Goal: Information Seeking & Learning: Learn about a topic

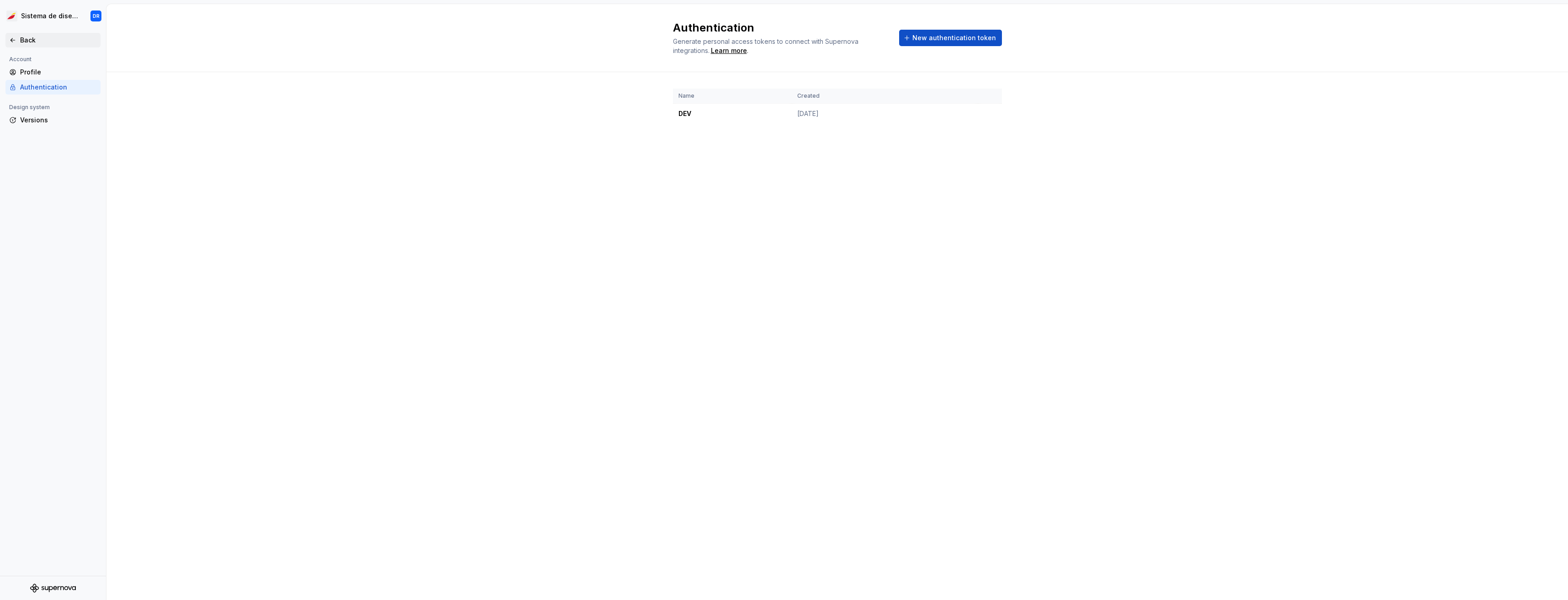
click at [27, 35] on div "Back" at bounding box center [53, 40] width 95 height 15
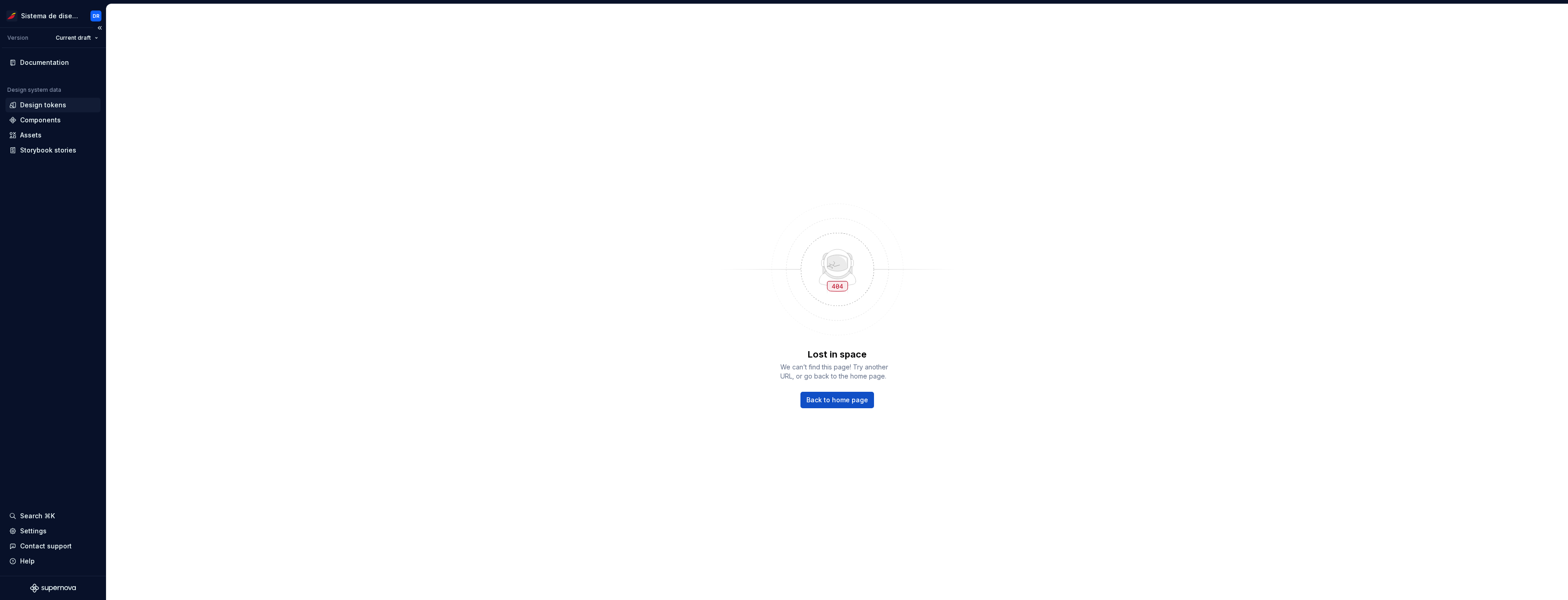
click at [52, 110] on div "Design tokens" at bounding box center [53, 105] width 95 height 15
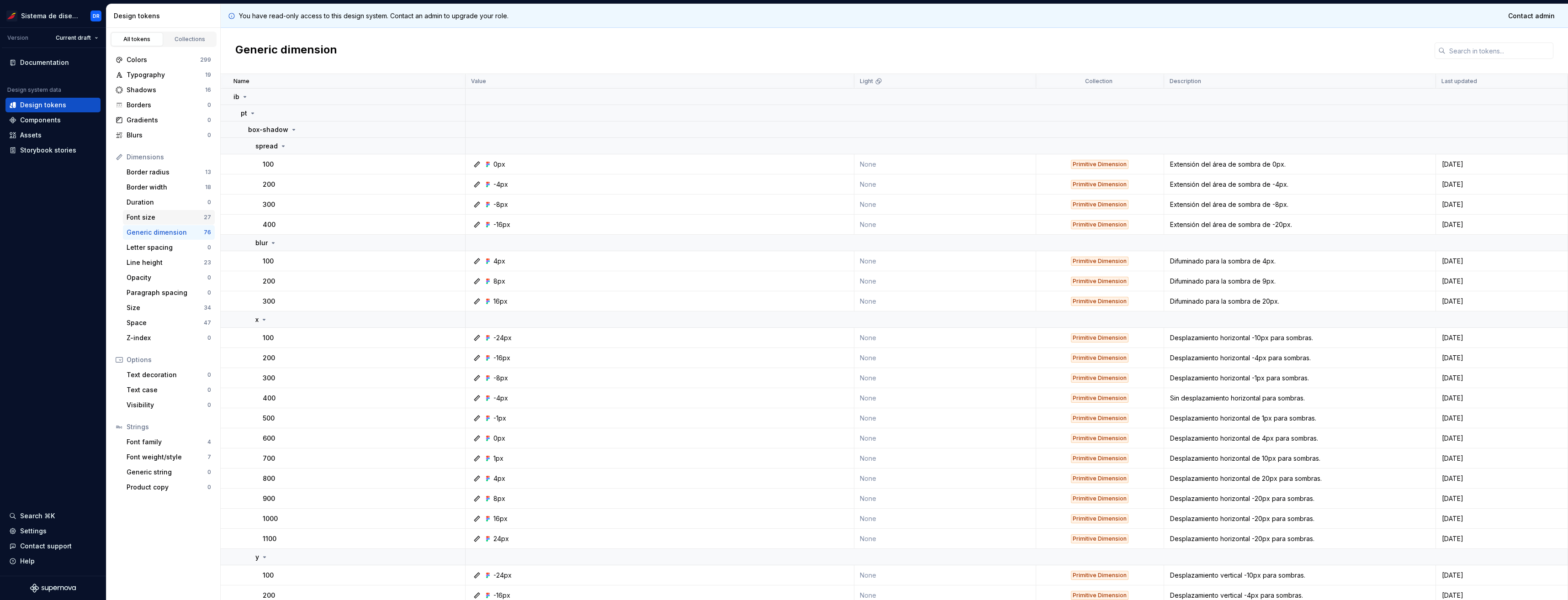
click at [176, 219] on div "Font size" at bounding box center [165, 217] width 77 height 9
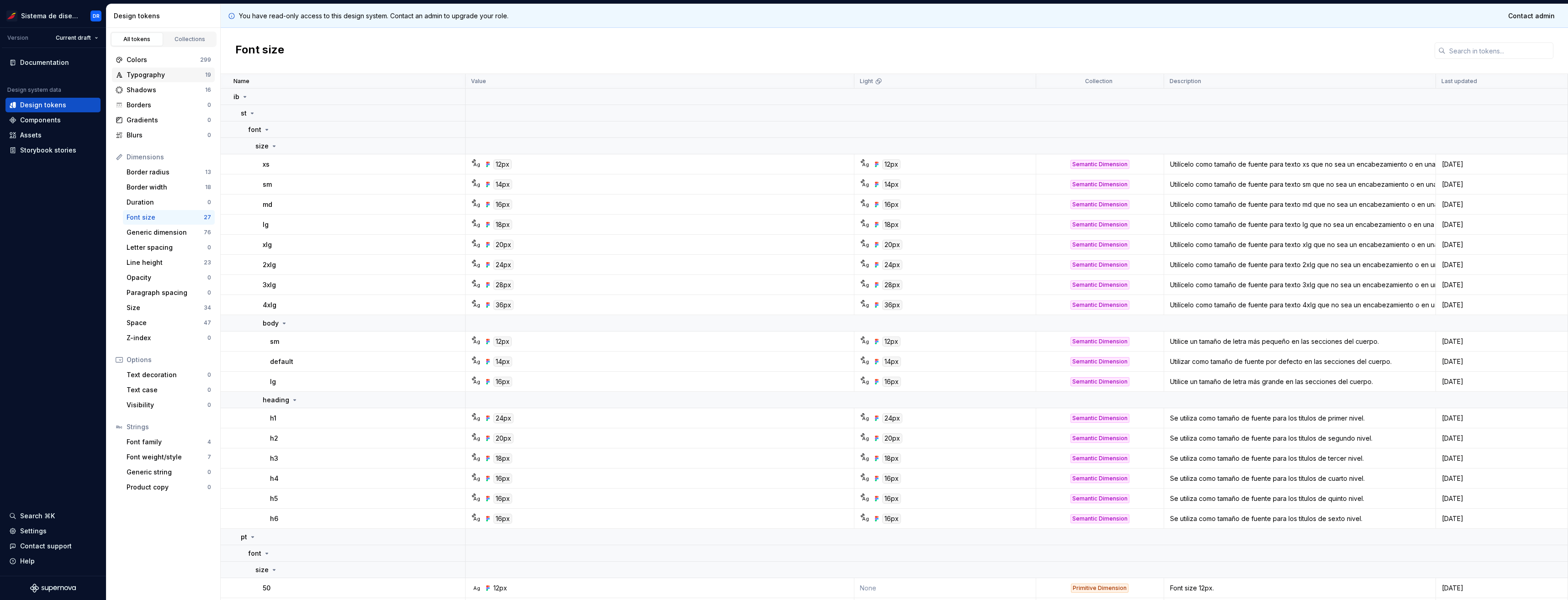
click at [173, 78] on div "Typography" at bounding box center [166, 75] width 79 height 9
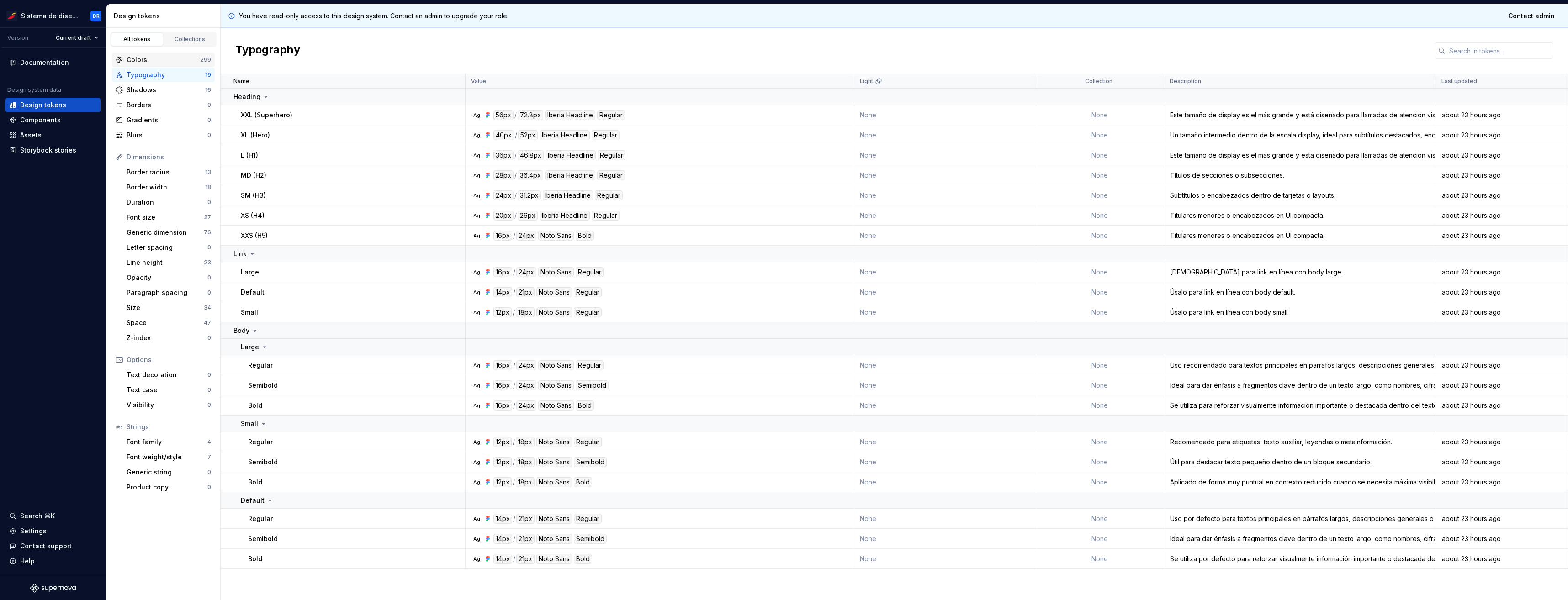
click at [191, 61] on div "Colors" at bounding box center [163, 60] width 74 height 9
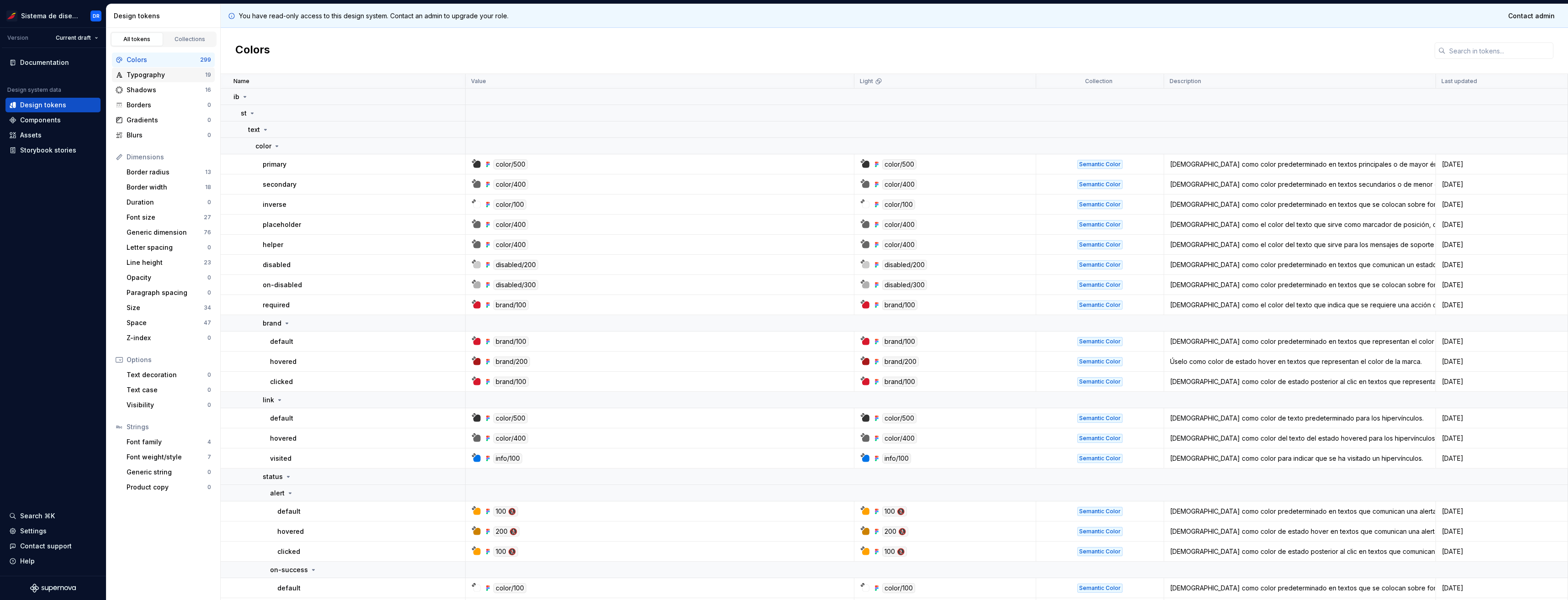
click at [180, 77] on div "Typography" at bounding box center [166, 75] width 79 height 9
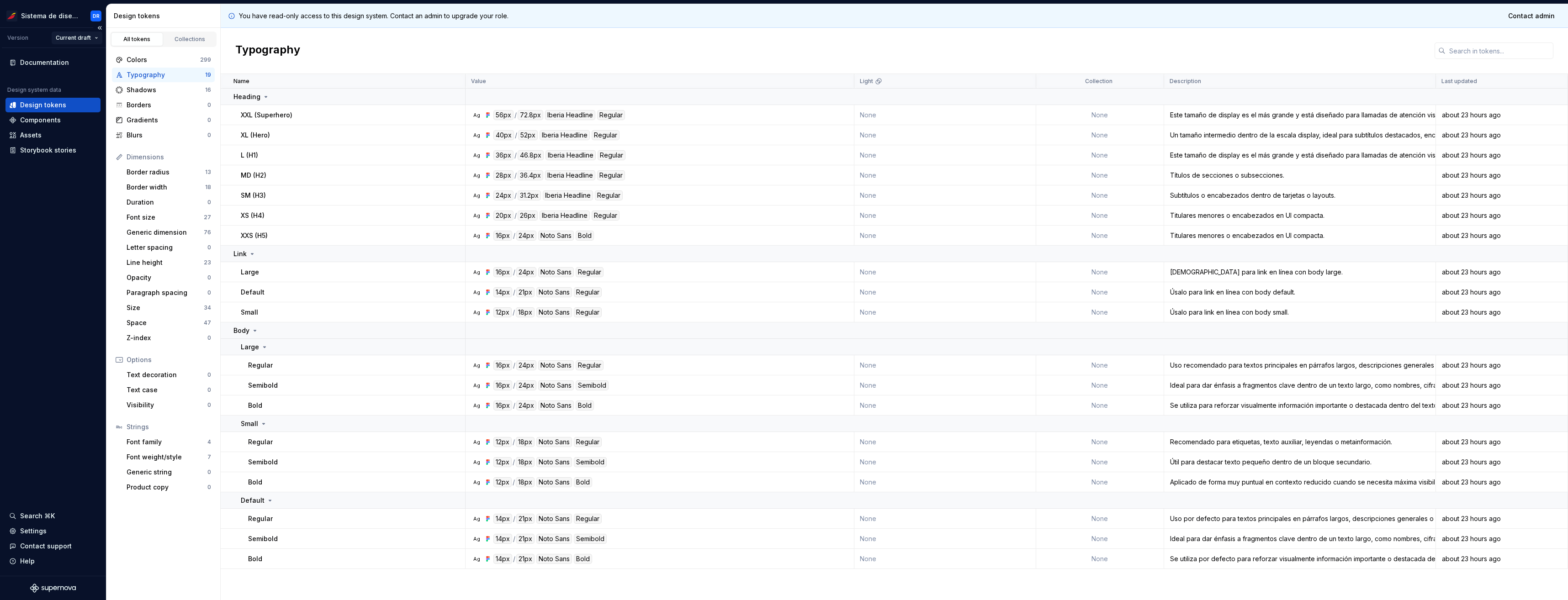
click at [89, 36] on html "Sistema de diseño Iberia DR Version Current draft Documentation Design system d…" at bounding box center [784, 300] width 1568 height 600
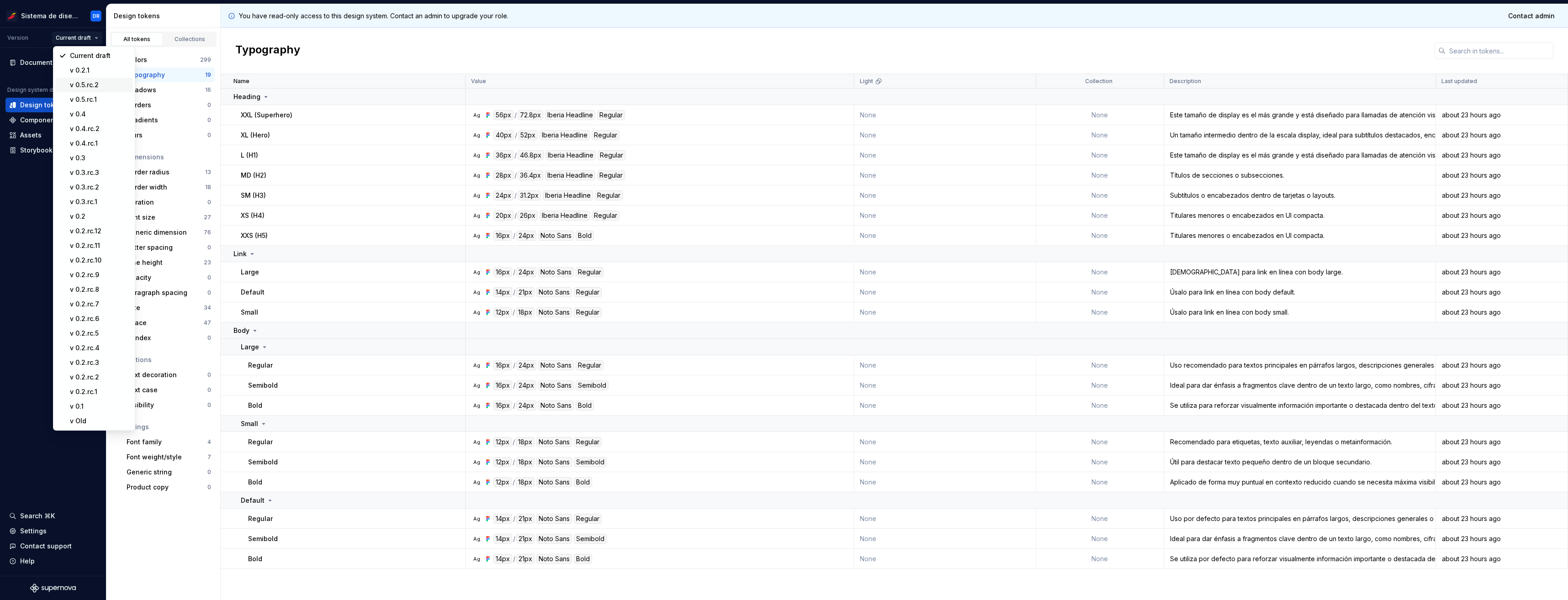
click at [93, 87] on div "v 0.5.rc.2" at bounding box center [100, 85] width 60 height 9
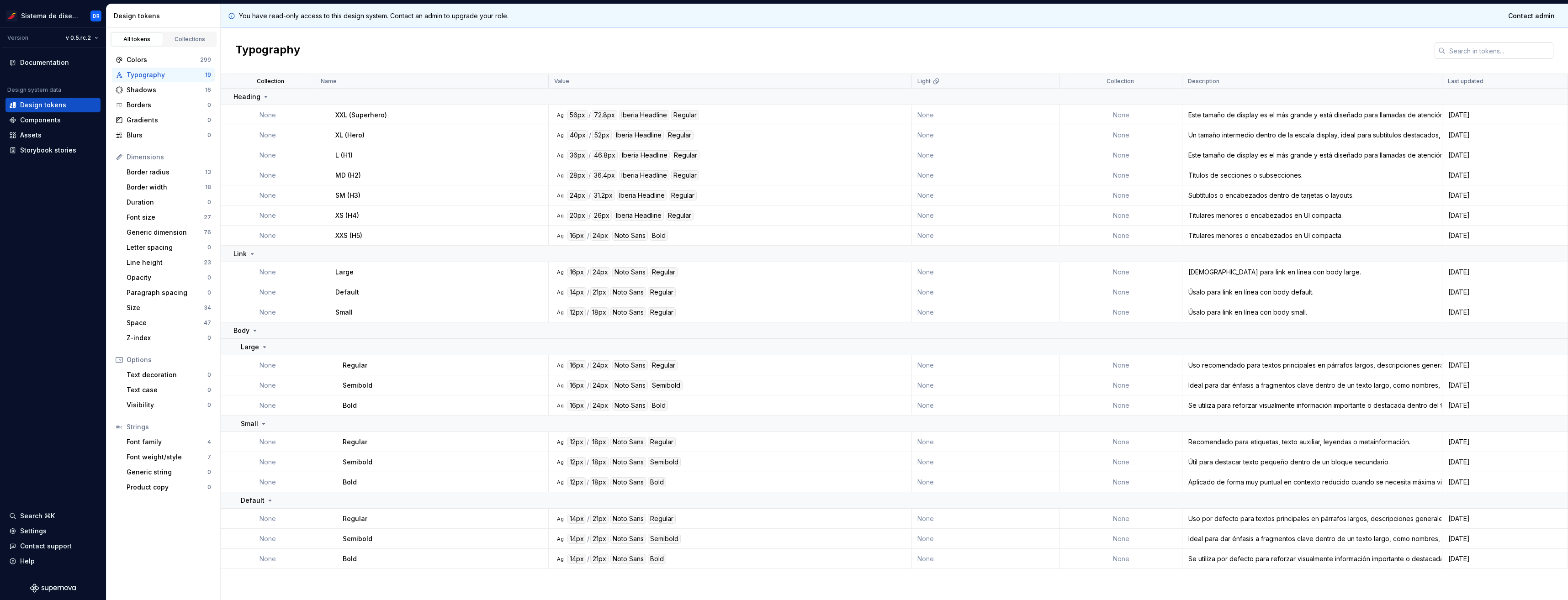
click at [1474, 55] on input "text" at bounding box center [1499, 51] width 108 height 16
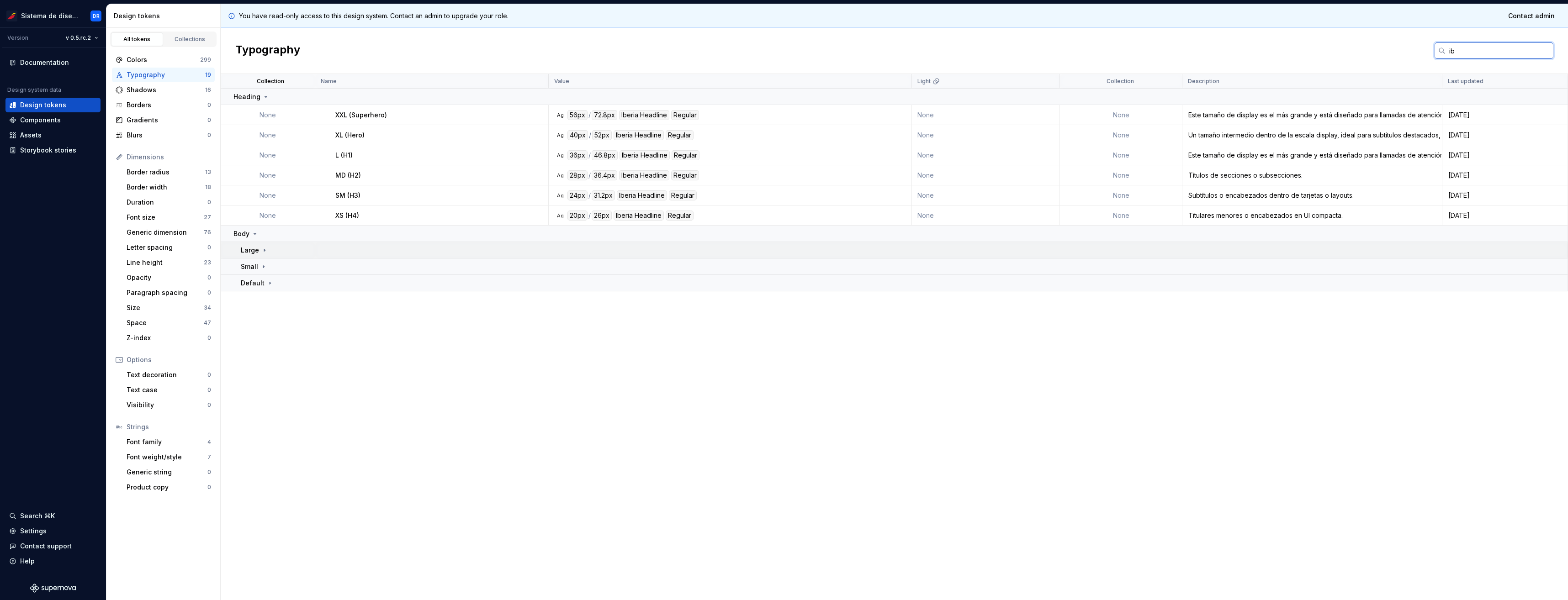
type input "ib"
click at [255, 257] on td "Large" at bounding box center [268, 250] width 94 height 16
click at [265, 285] on icon at bounding box center [264, 287] width 7 height 7
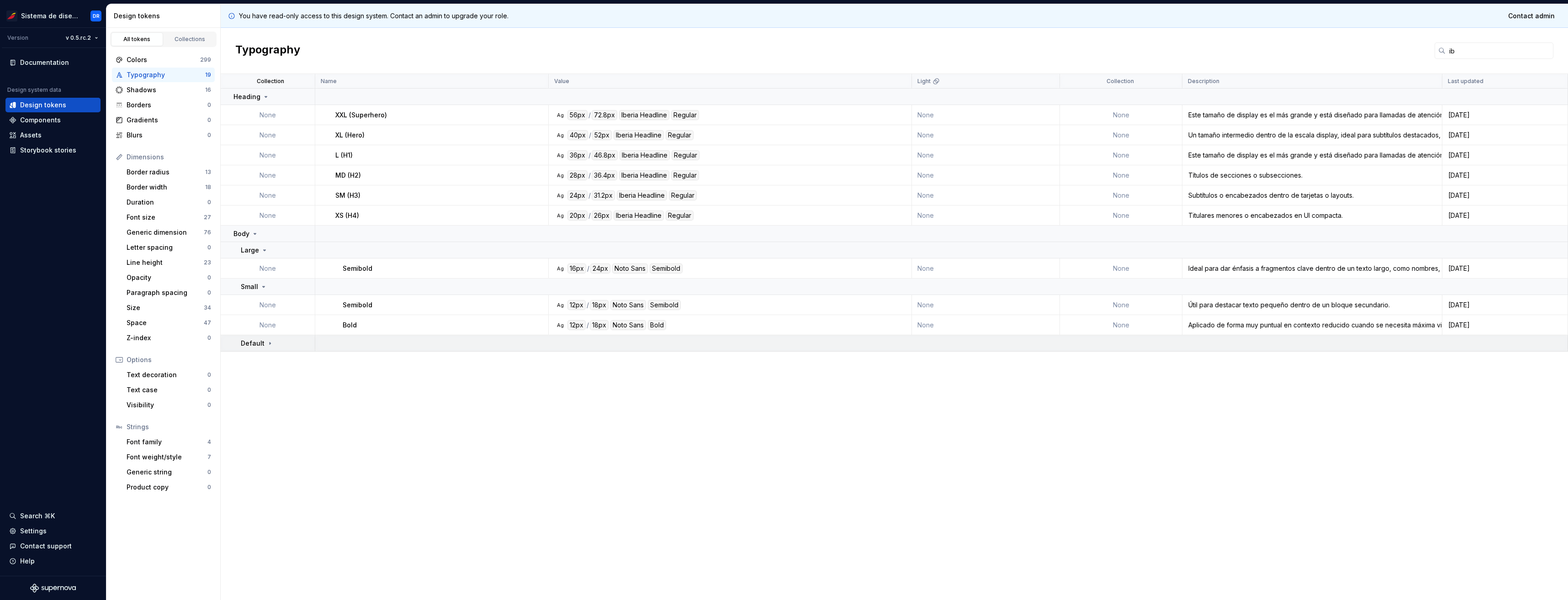
click at [271, 342] on icon at bounding box center [270, 343] width 7 height 7
click at [253, 235] on icon at bounding box center [255, 234] width 7 height 7
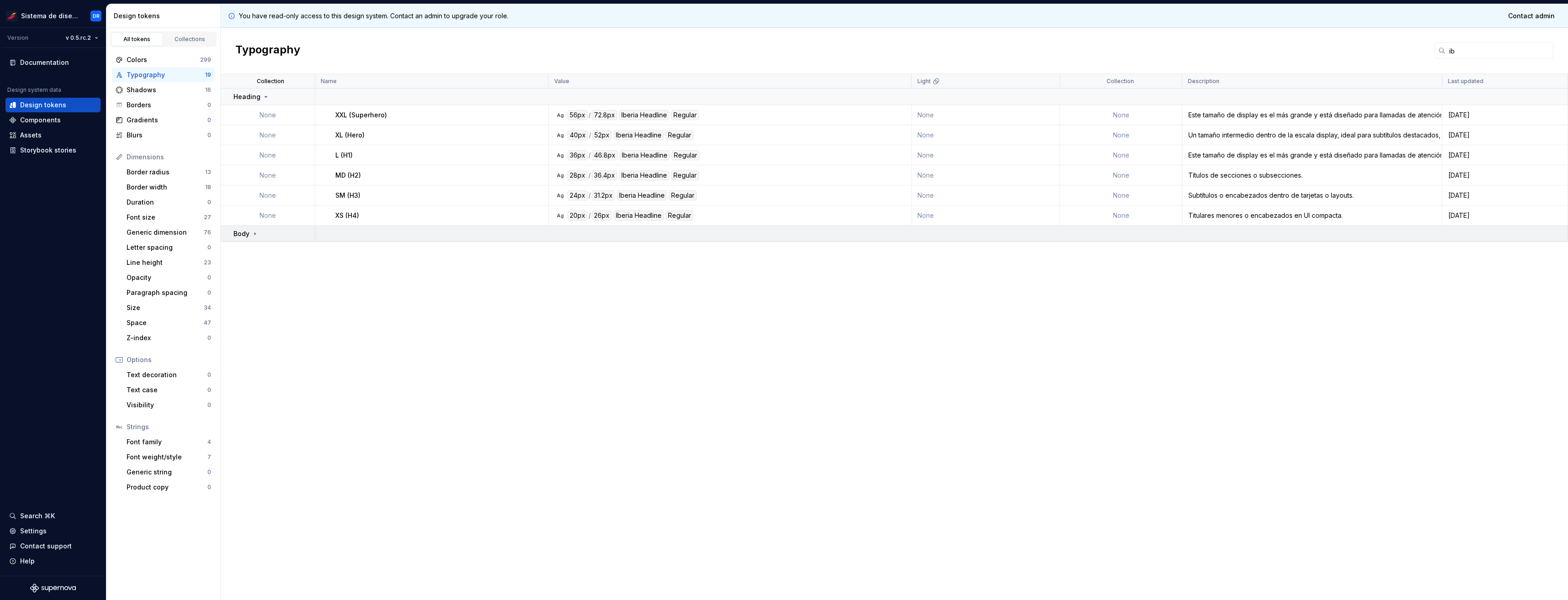
click at [250, 231] on div "Body" at bounding box center [246, 234] width 25 height 9
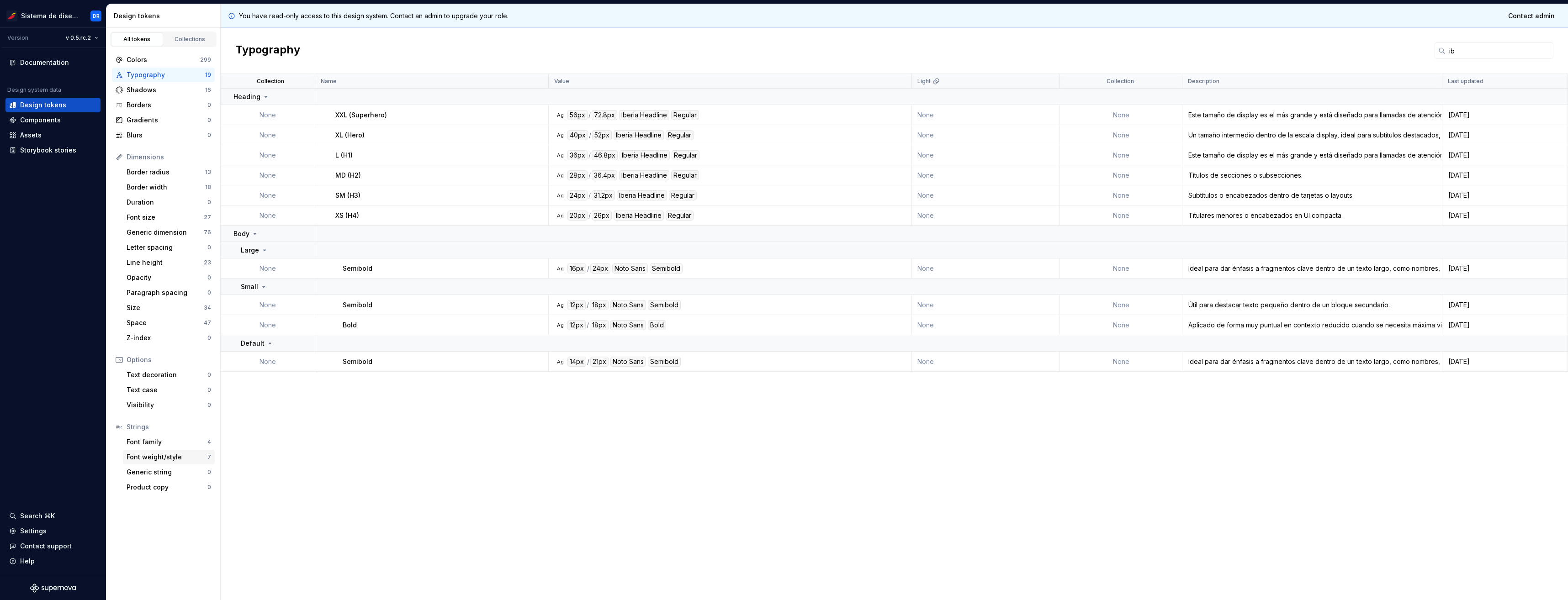
click at [164, 458] on div "Font weight/style" at bounding box center [167, 457] width 81 height 9
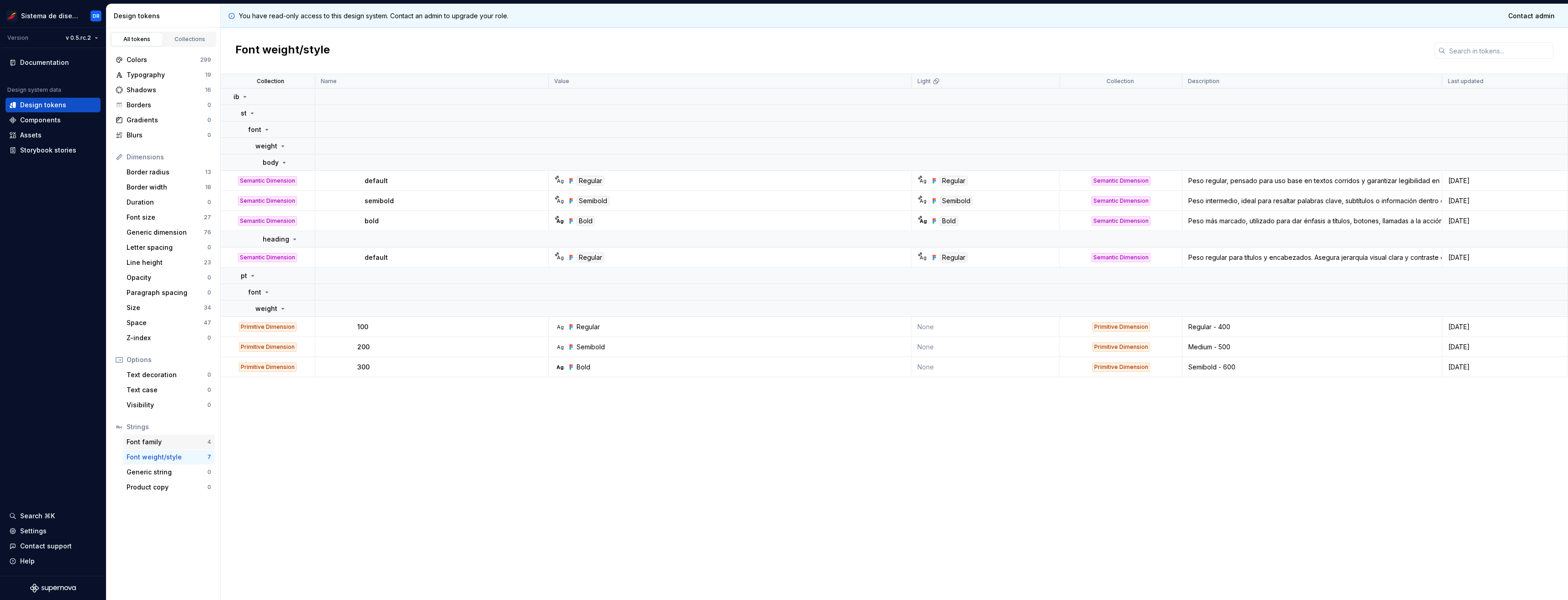
click at [166, 446] on div "Font family" at bounding box center [167, 442] width 81 height 9
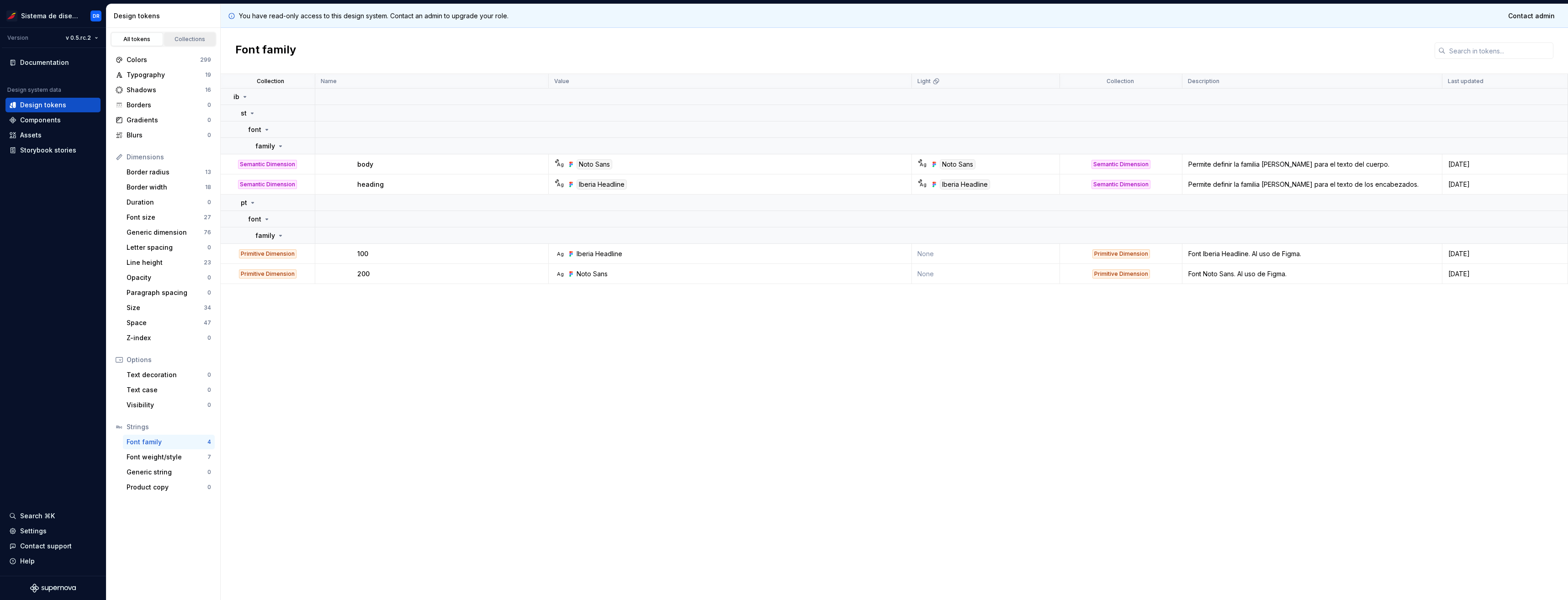
click at [189, 43] on div "Collections" at bounding box center [190, 40] width 46 height 7
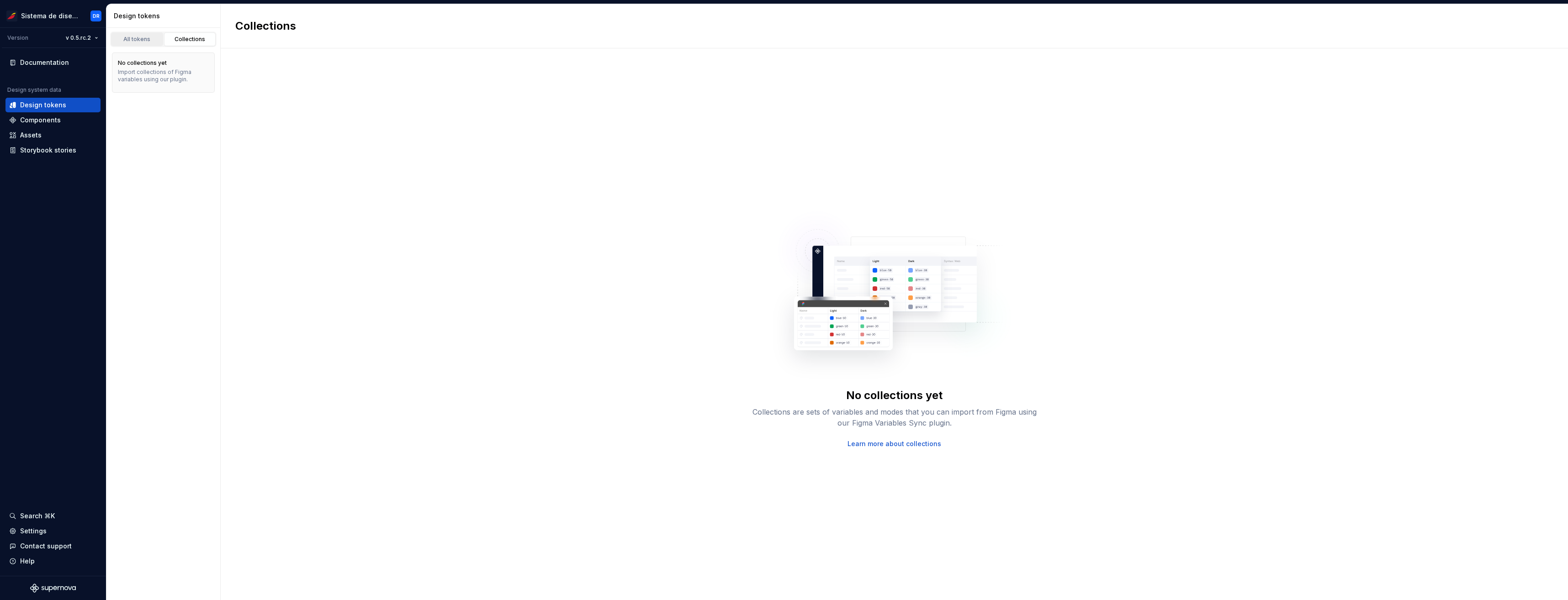
click at [142, 41] on div "All tokens" at bounding box center [137, 40] width 46 height 7
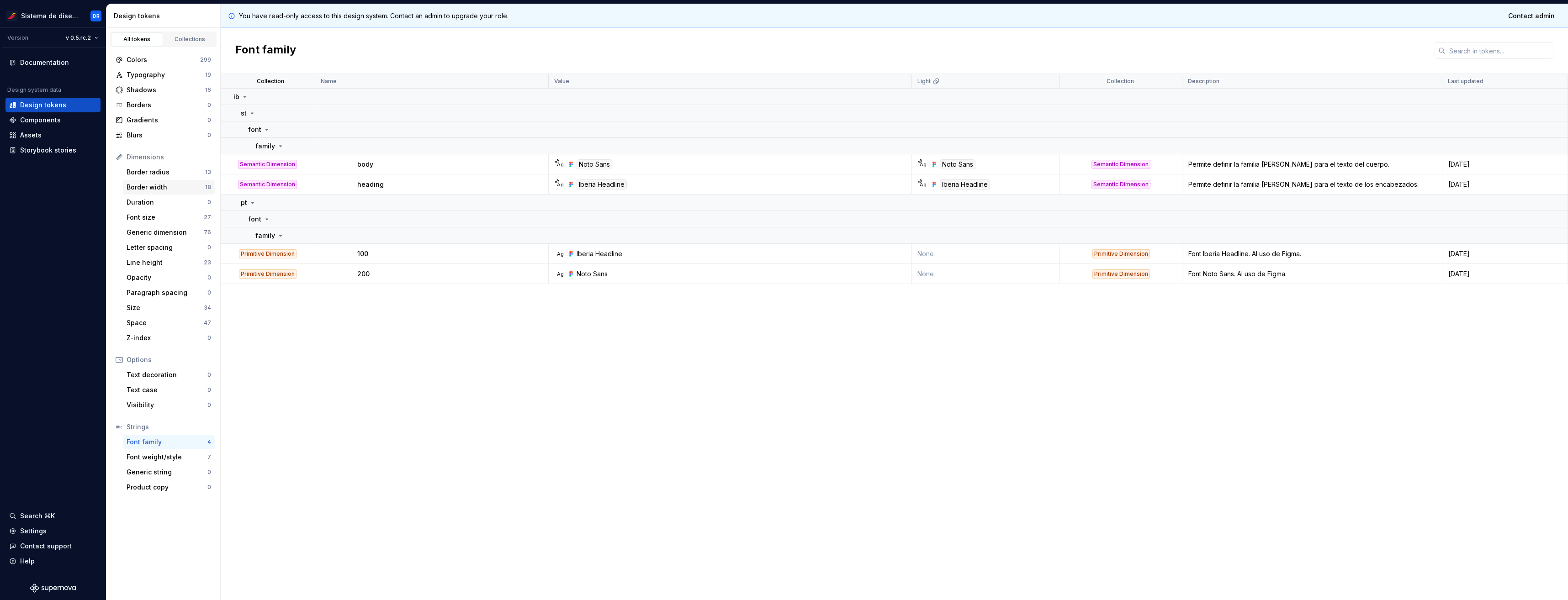
click at [175, 187] on div "Border width" at bounding box center [166, 187] width 79 height 9
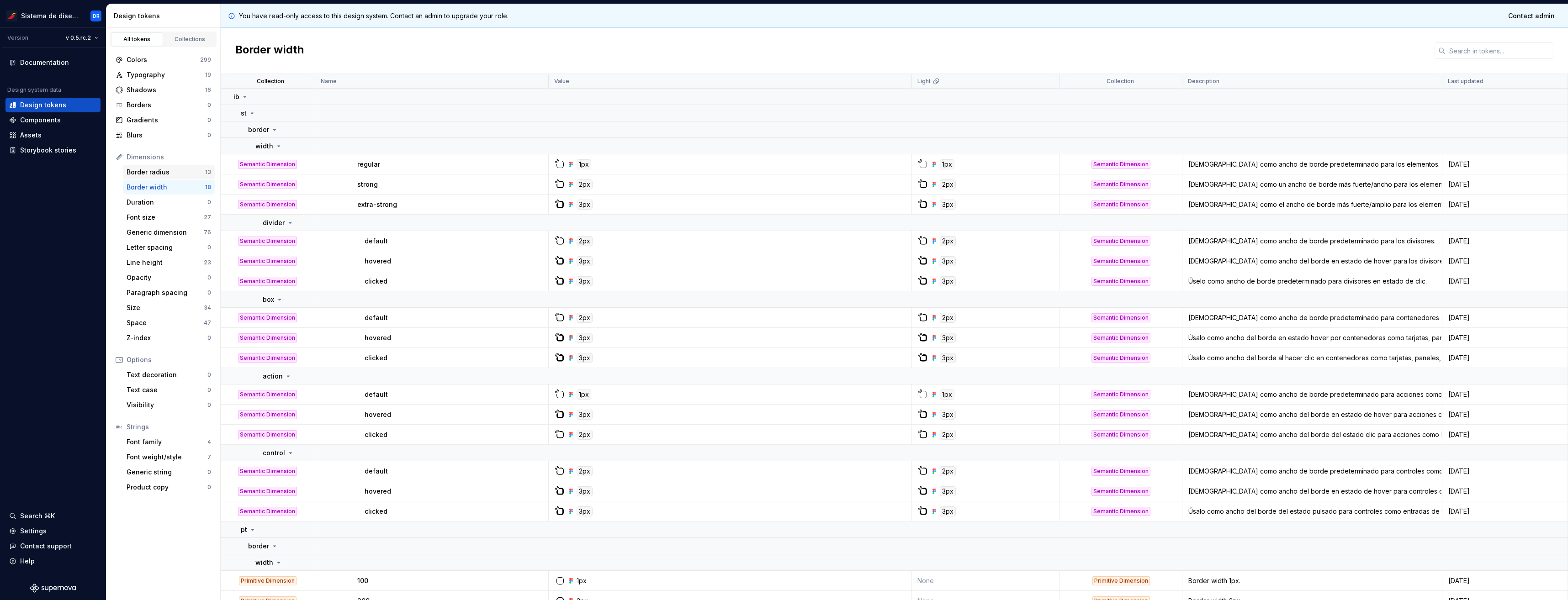
click at [173, 175] on div "Border radius" at bounding box center [166, 172] width 79 height 9
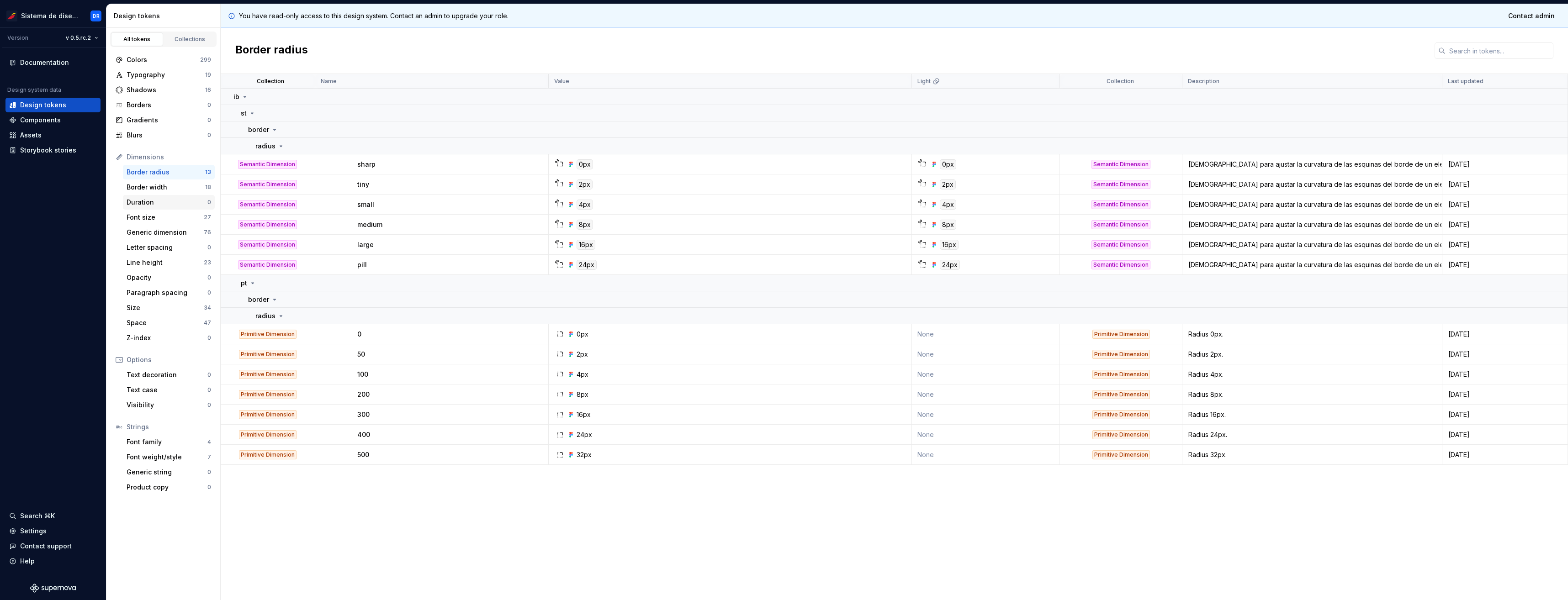
click at [172, 206] on div "Duration" at bounding box center [167, 202] width 81 height 9
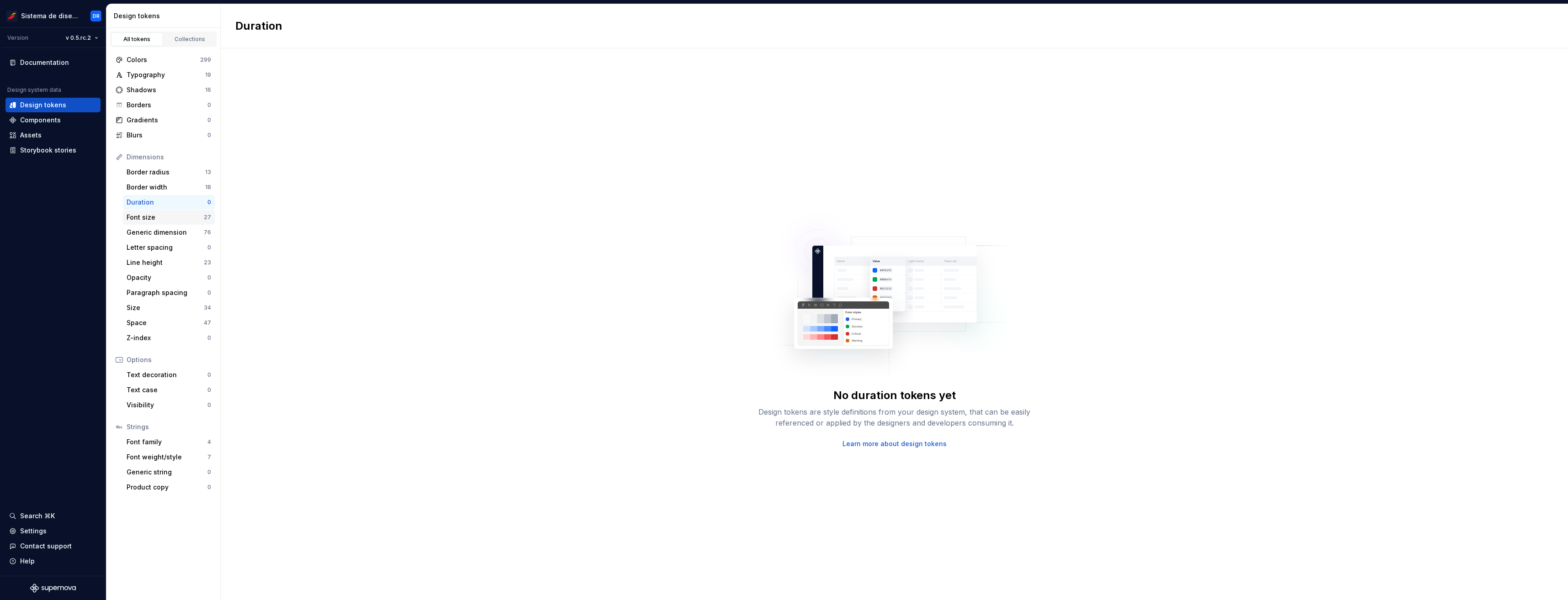
click at [175, 215] on div "Font size" at bounding box center [165, 217] width 77 height 9
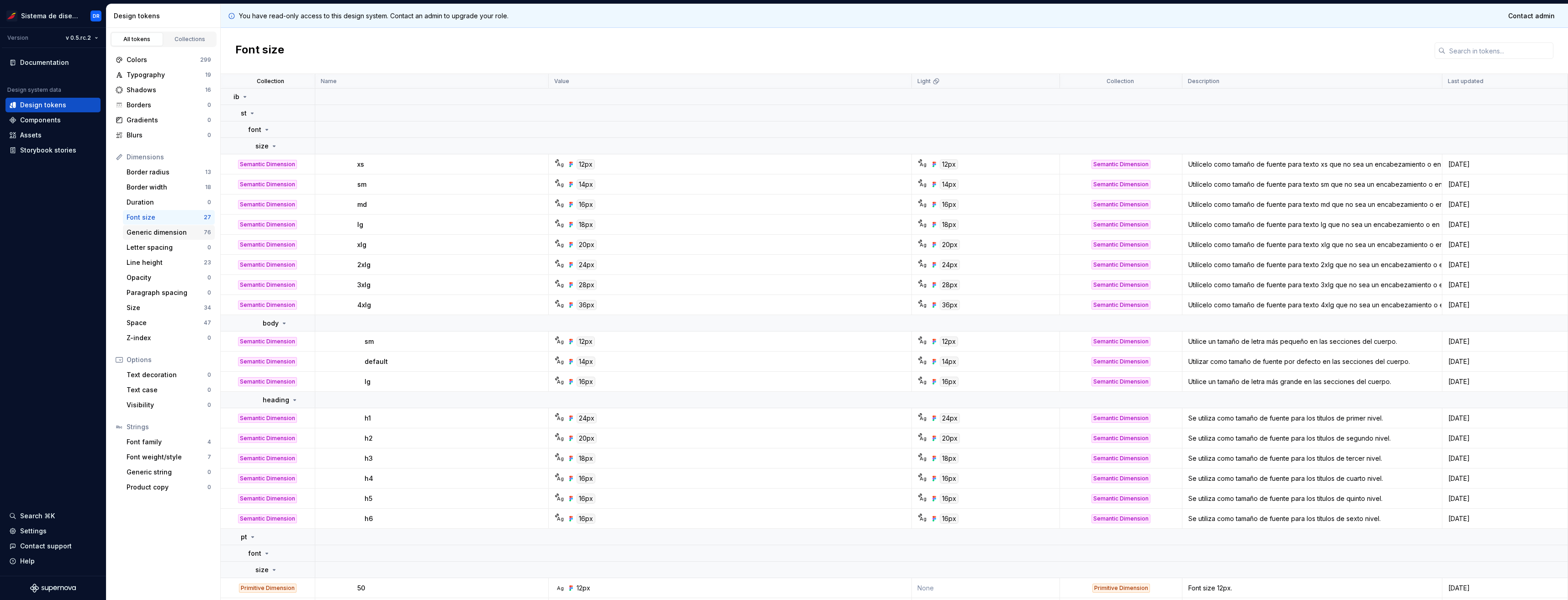
click at [172, 233] on div "Generic dimension" at bounding box center [165, 232] width 77 height 9
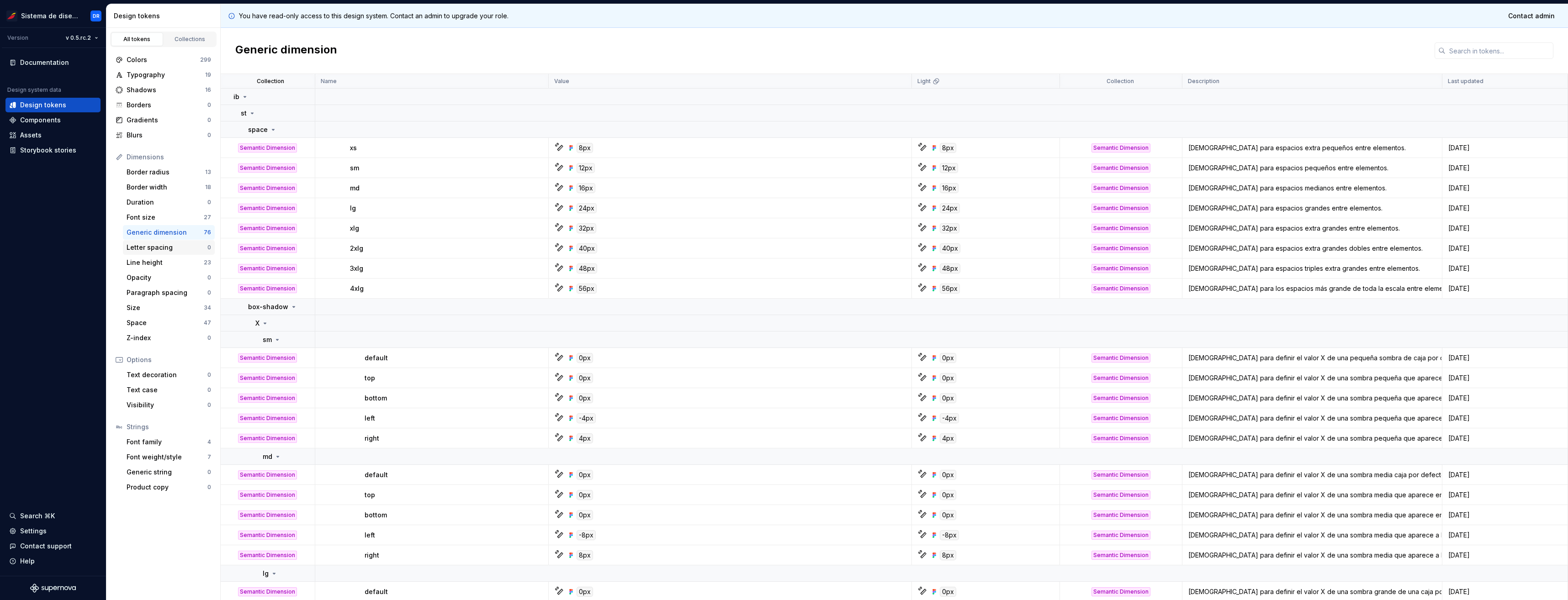
click at [171, 245] on div "Letter spacing" at bounding box center [167, 247] width 81 height 9
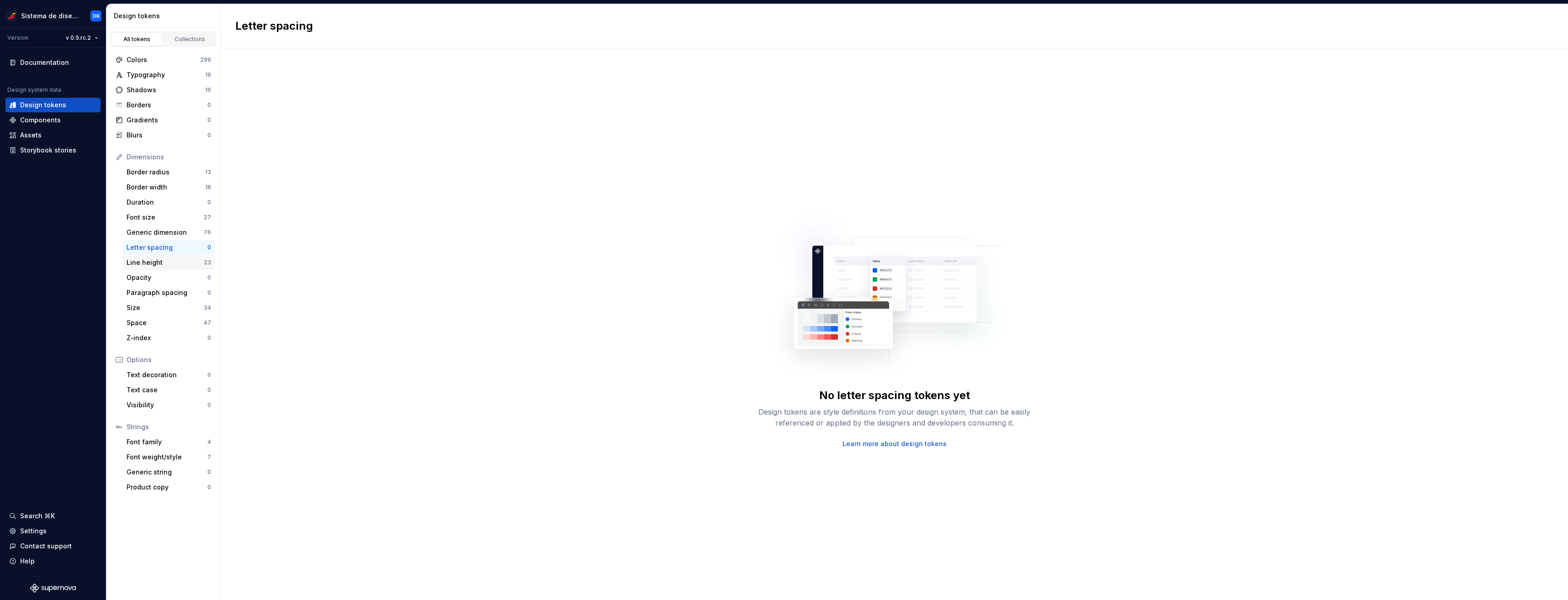
click at [168, 260] on div "Line height" at bounding box center [165, 262] width 77 height 9
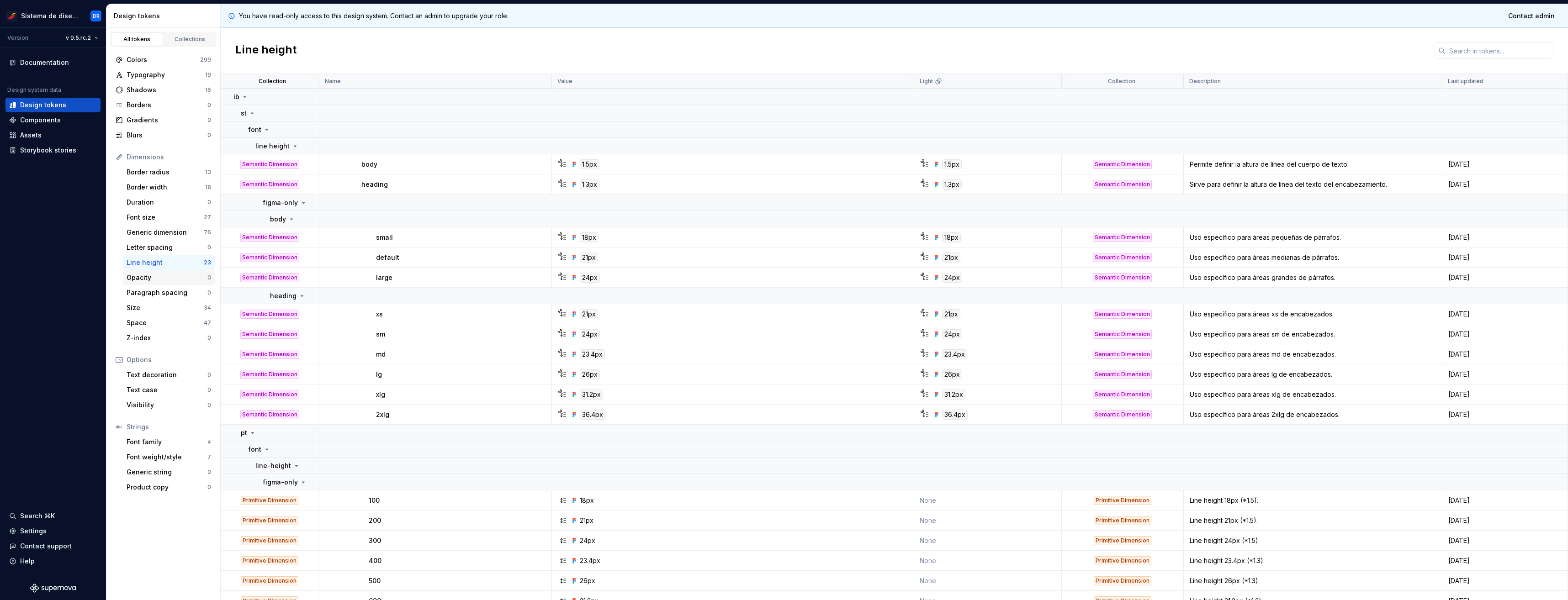
click at [165, 273] on div "Opacity" at bounding box center [167, 277] width 81 height 9
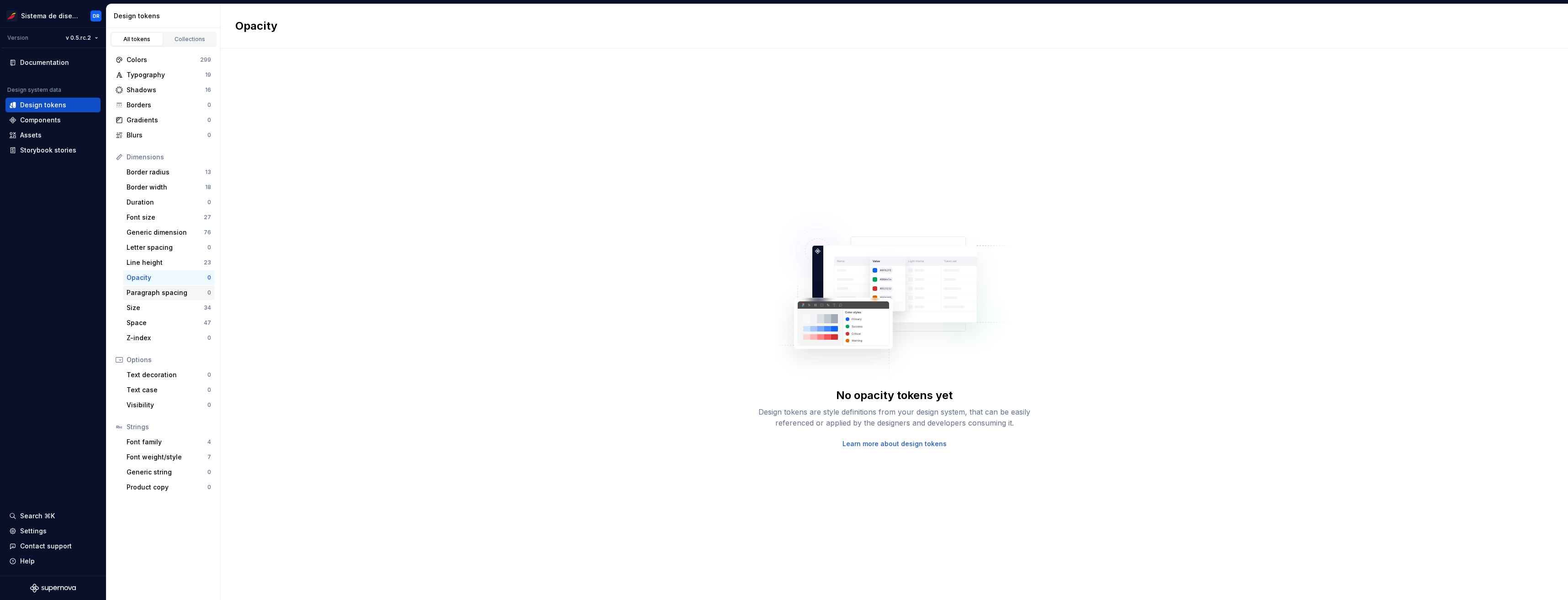
click at [181, 293] on div "Paragraph spacing" at bounding box center [167, 293] width 81 height 9
click at [177, 303] on div "Size 34" at bounding box center [169, 308] width 92 height 15
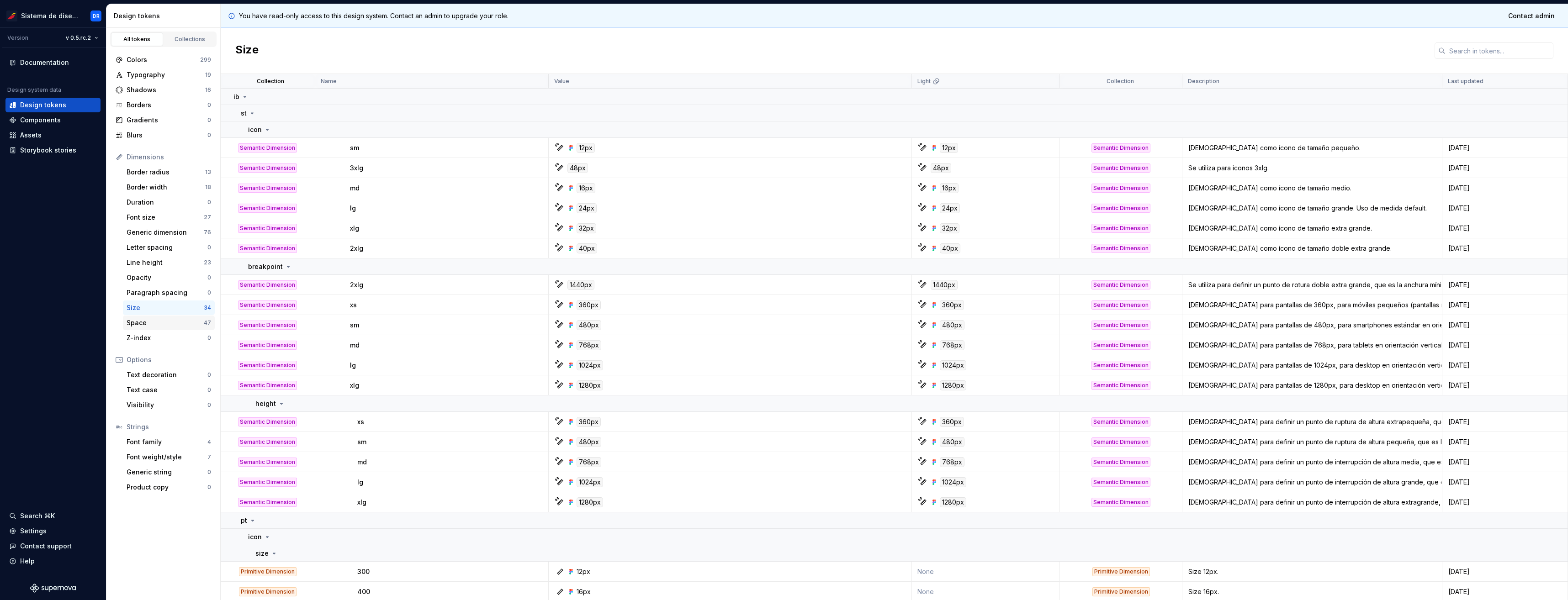
click at [172, 326] on div "Space" at bounding box center [165, 323] width 77 height 9
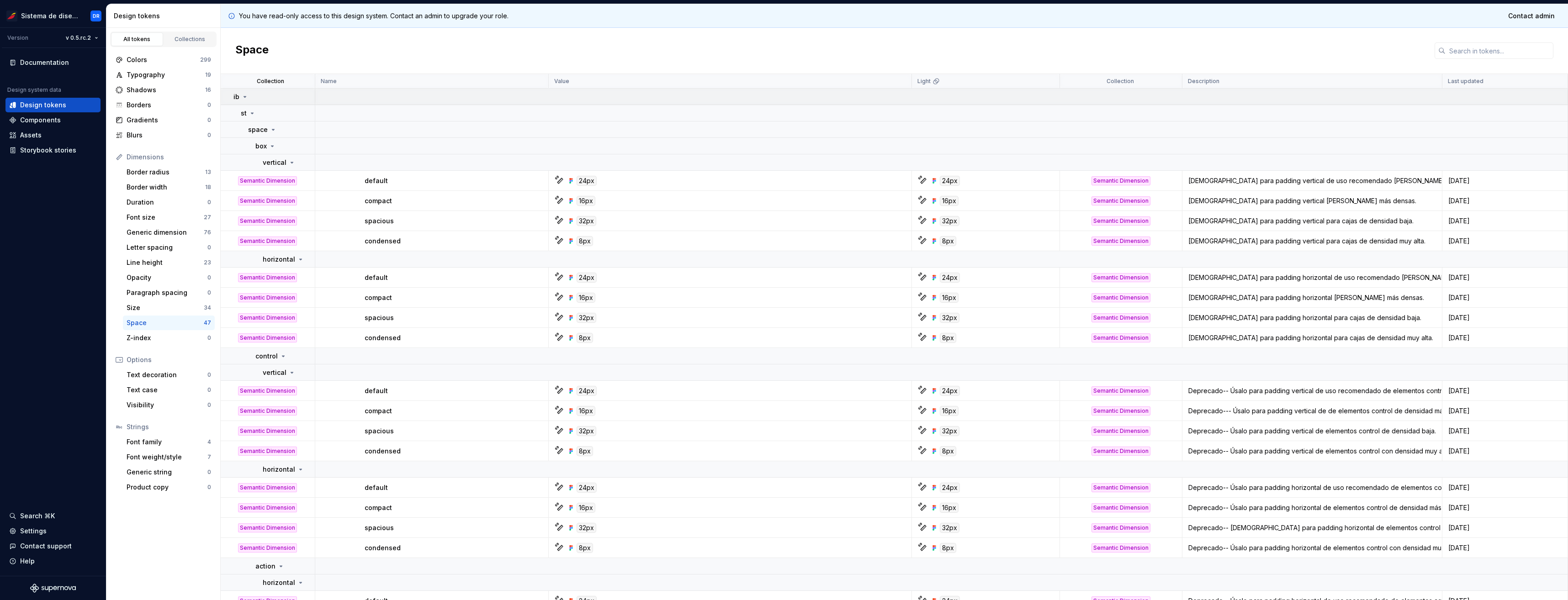
click at [244, 96] on icon at bounding box center [245, 97] width 2 height 1
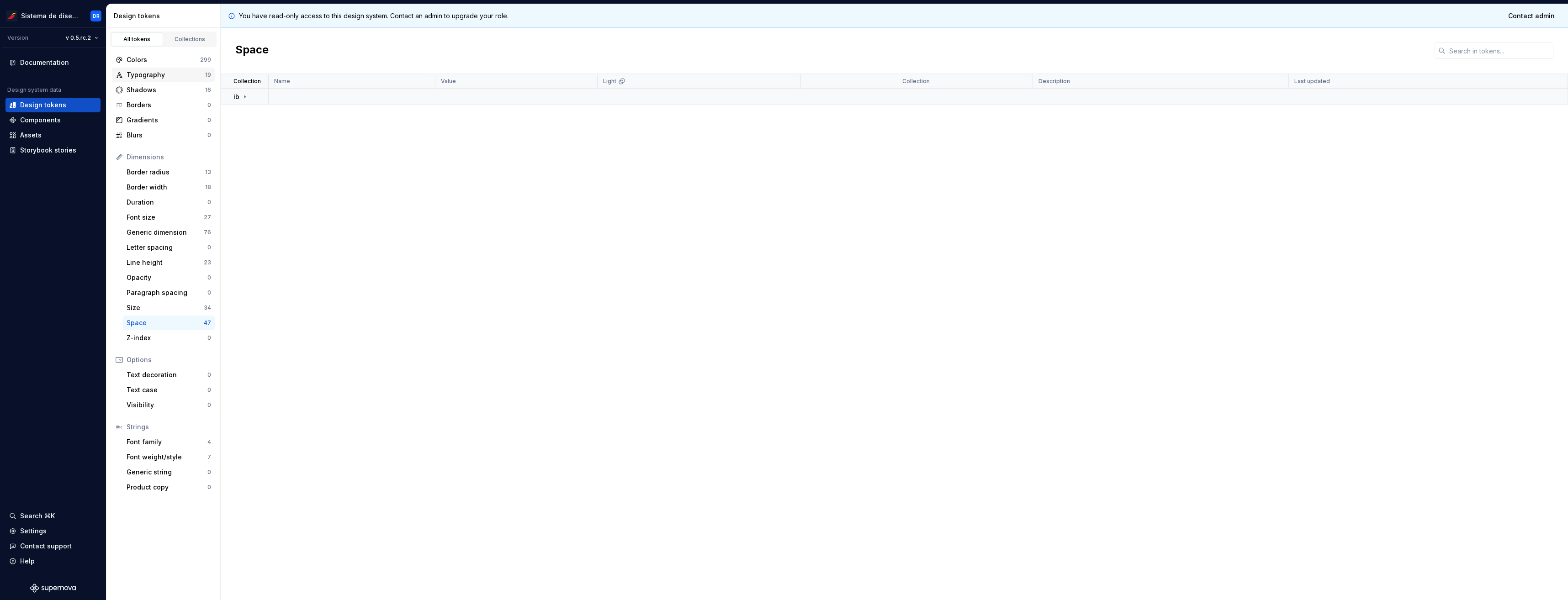
click at [159, 80] on div "Typography 19" at bounding box center [163, 75] width 103 height 15
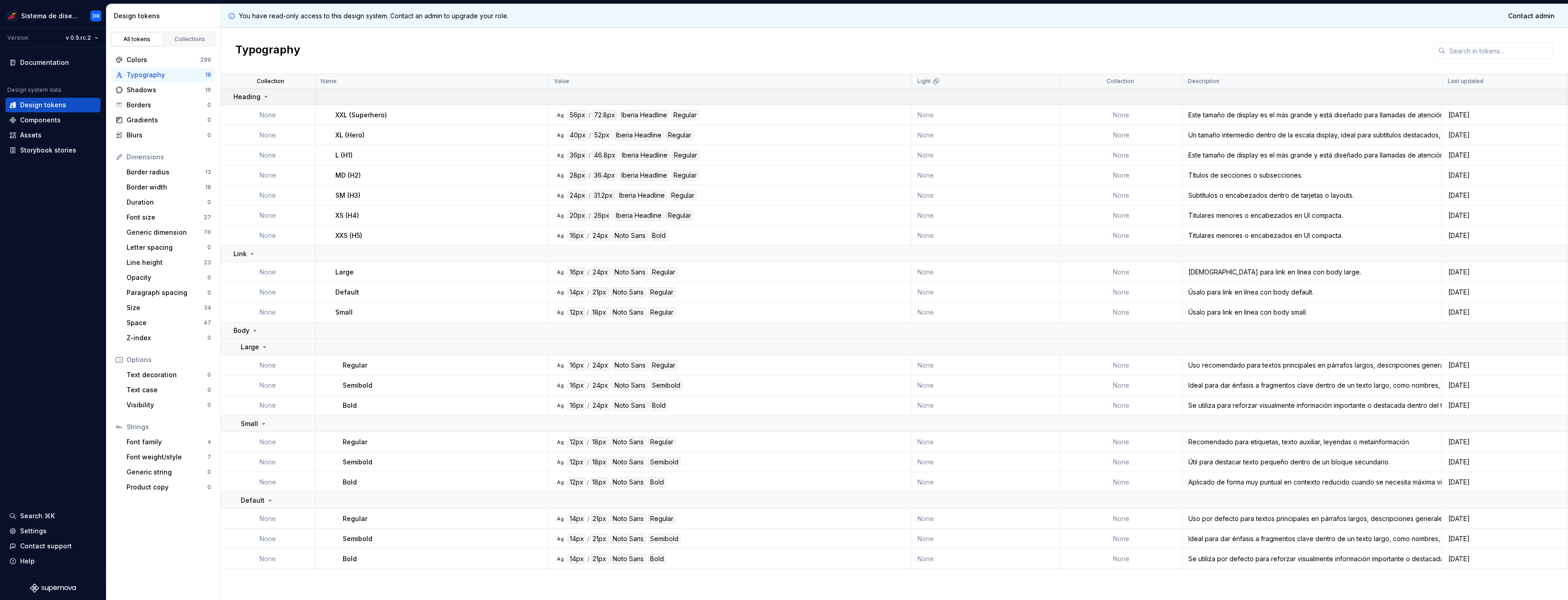
click at [263, 97] on icon at bounding box center [266, 97] width 7 height 7
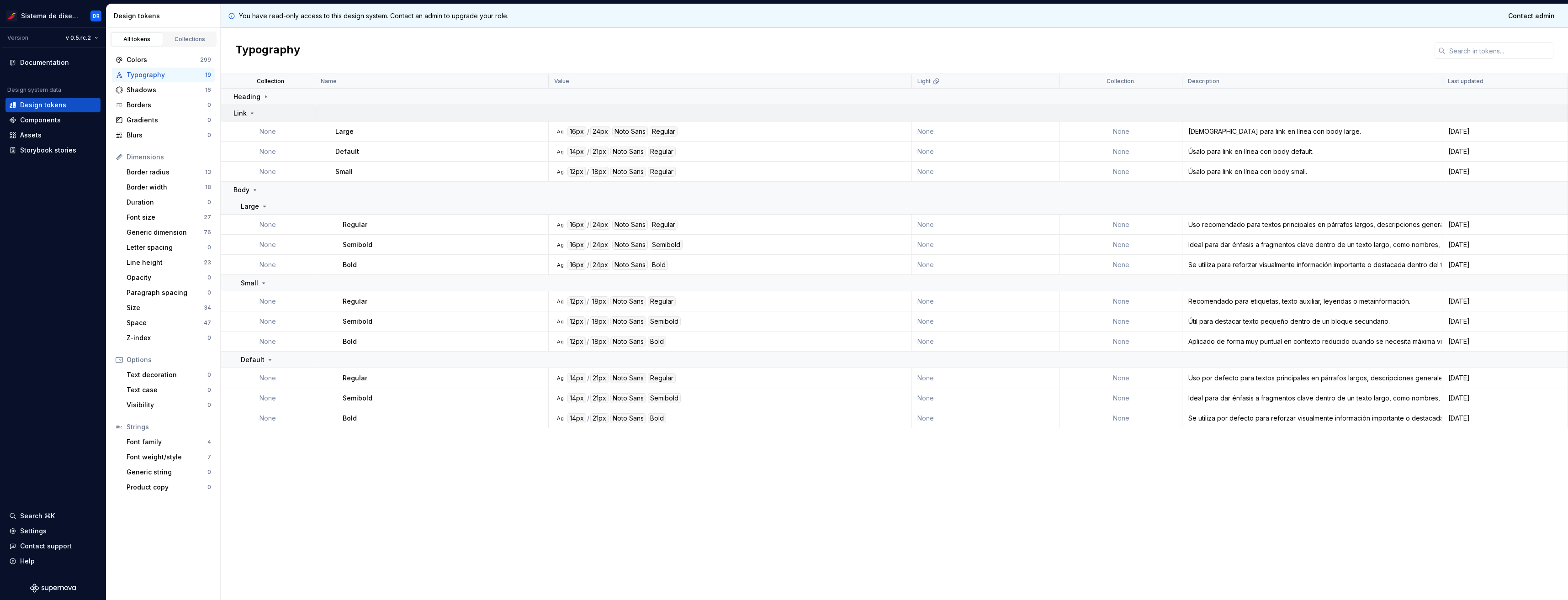
click at [250, 117] on div "Link" at bounding box center [245, 113] width 23 height 9
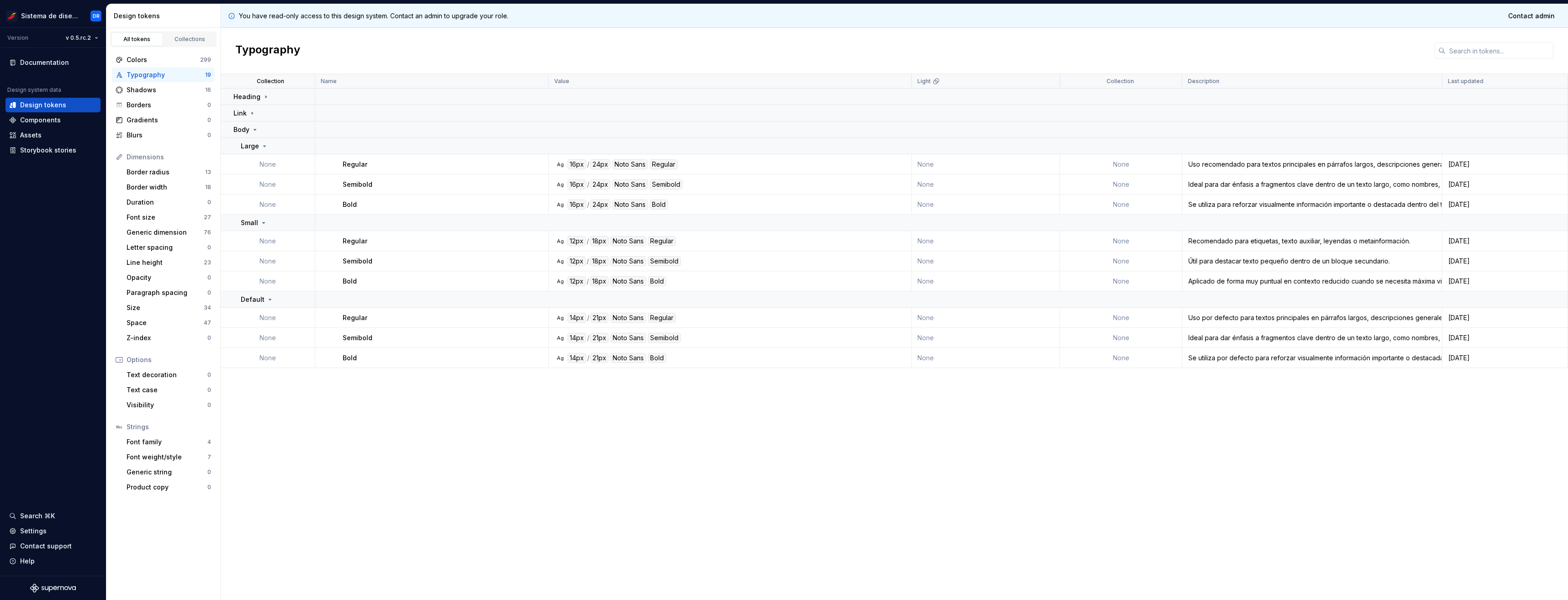
click at [265, 167] on td "None" at bounding box center [268, 164] width 94 height 20
click at [343, 167] on p "Regular" at bounding box center [355, 164] width 25 height 9
